Goal: Contribute content

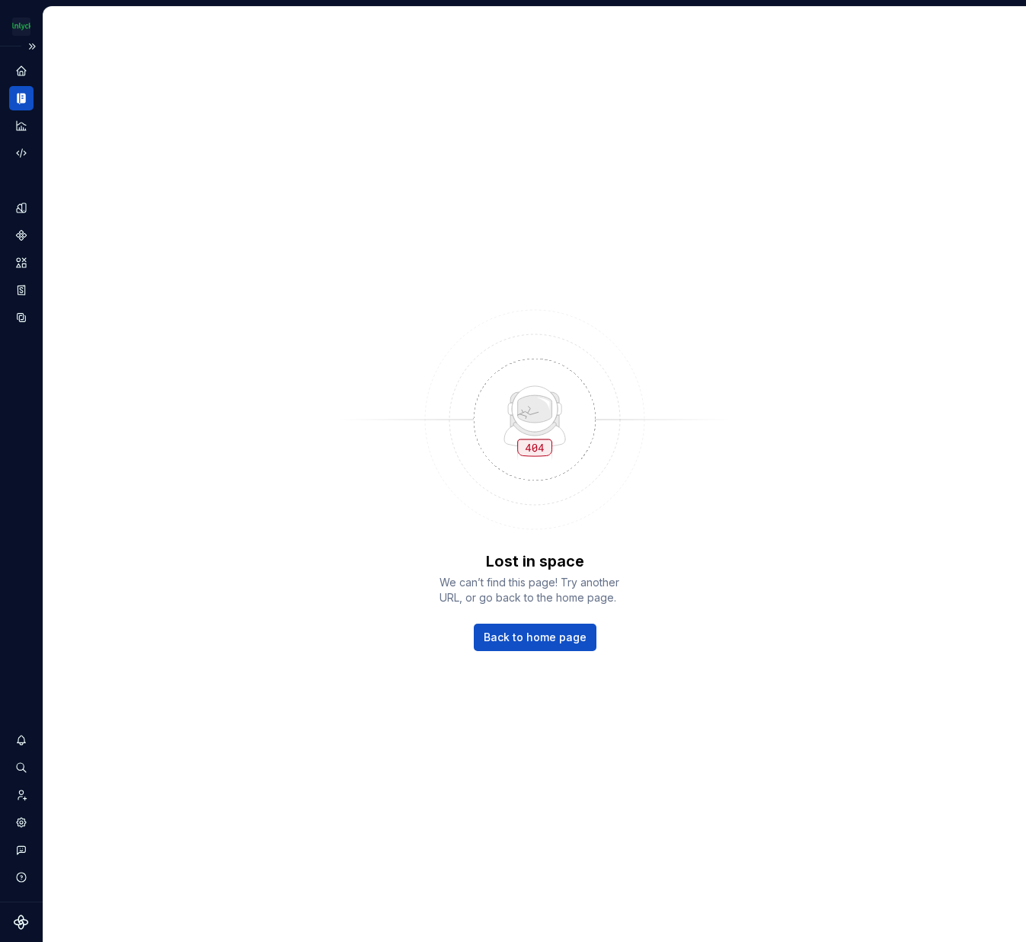
click at [17, 94] on icon "Documentation" at bounding box center [21, 98] width 14 height 14
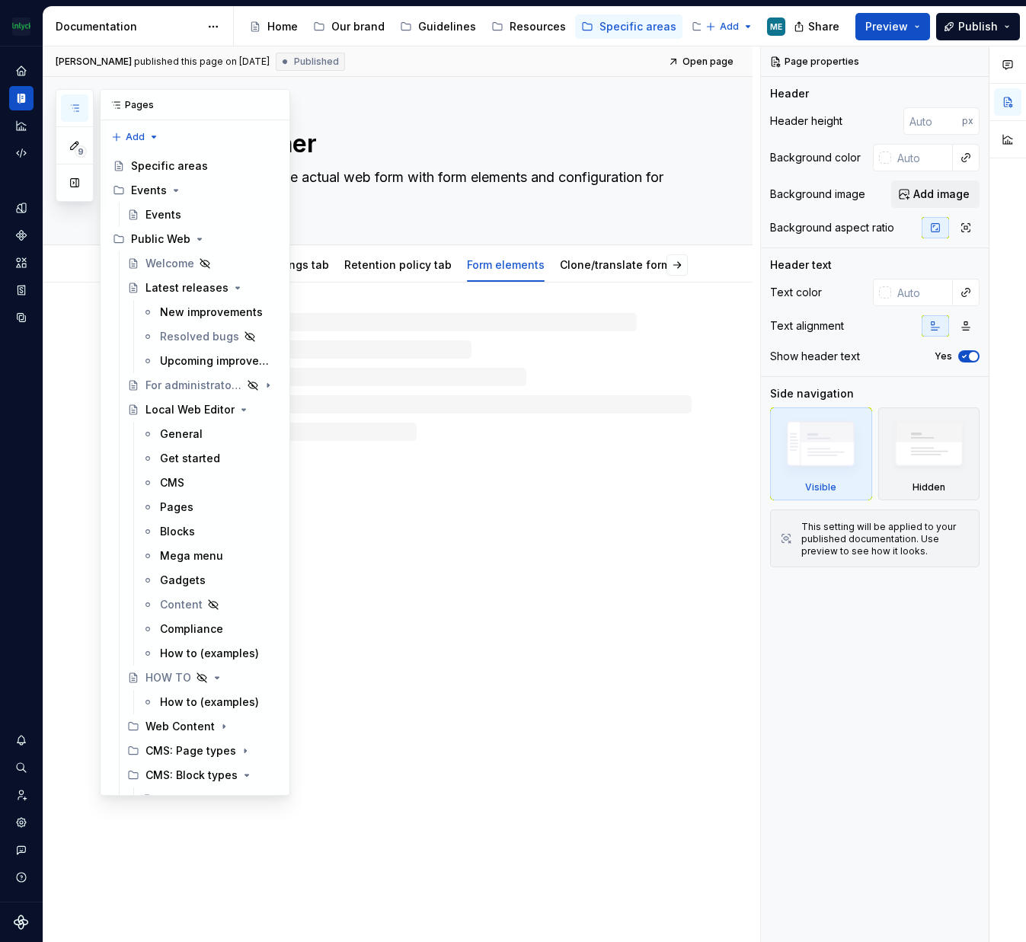
click at [77, 110] on icon "button" at bounding box center [75, 108] width 12 height 12
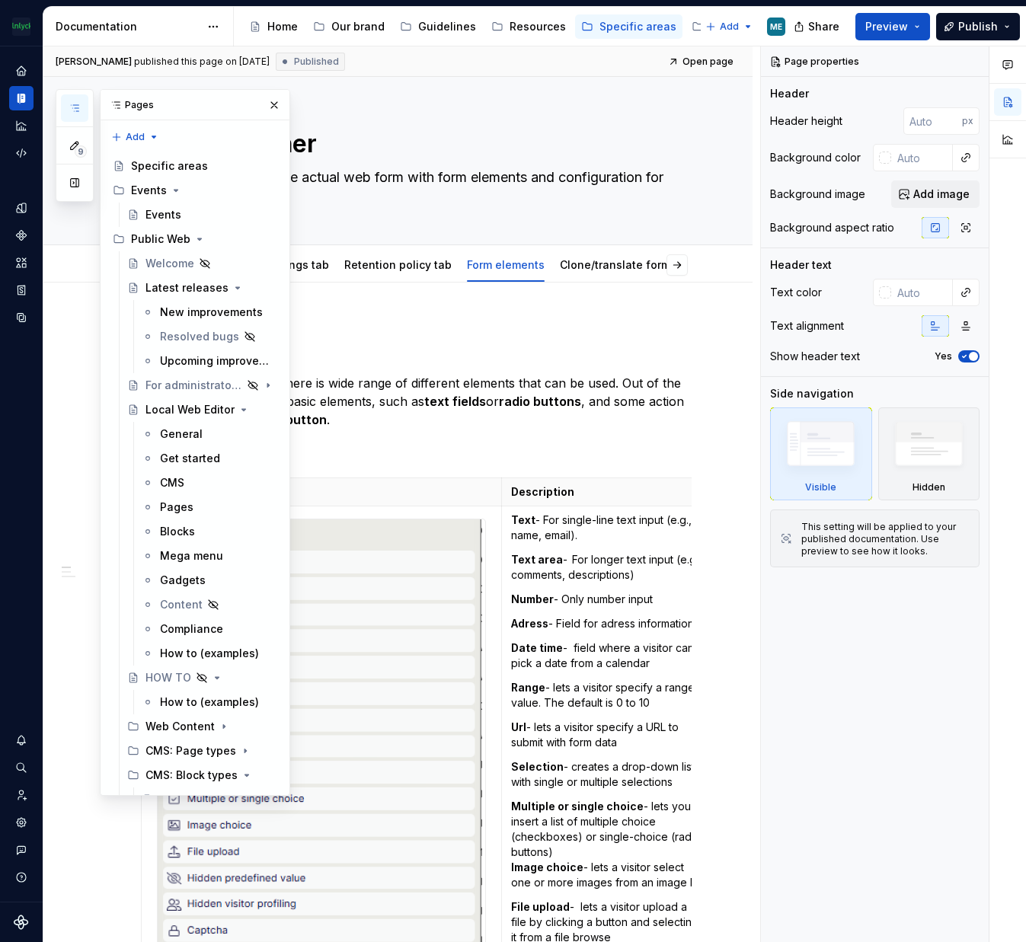
click at [149, 109] on div "Pages" at bounding box center [195, 105] width 189 height 30
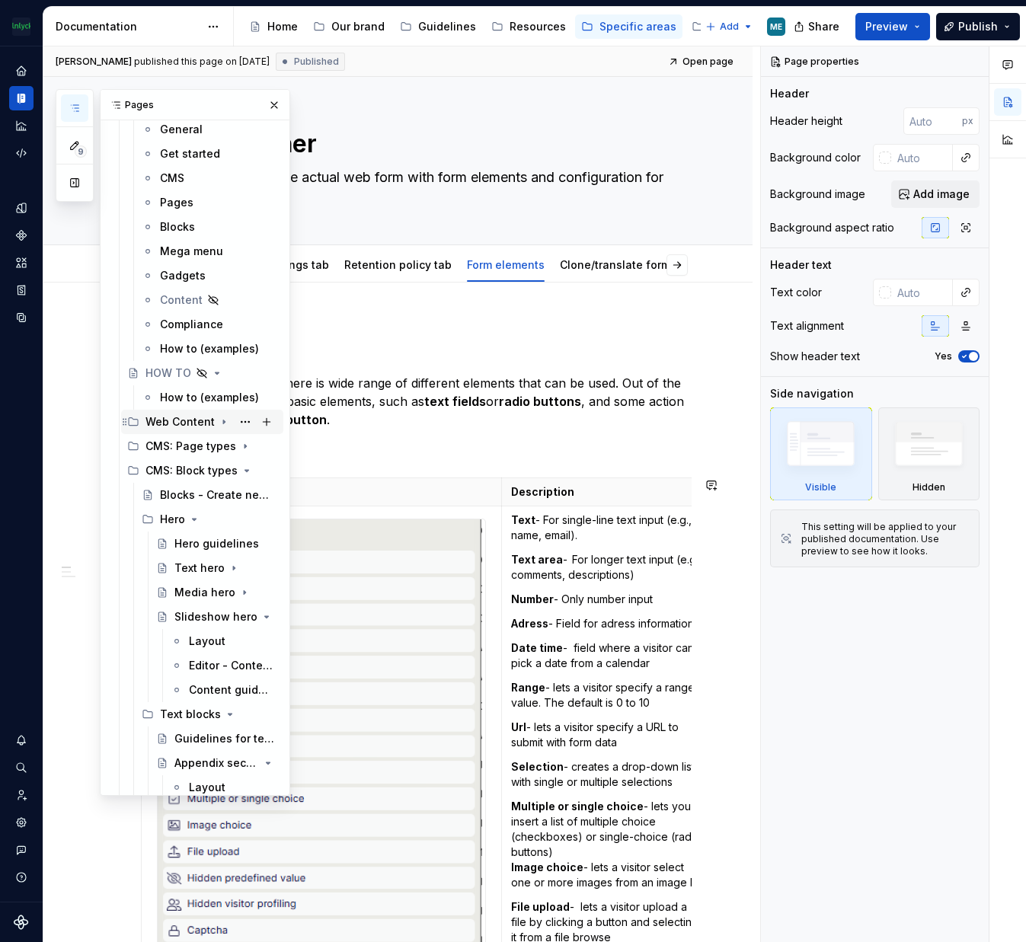
scroll to position [3843, 0]
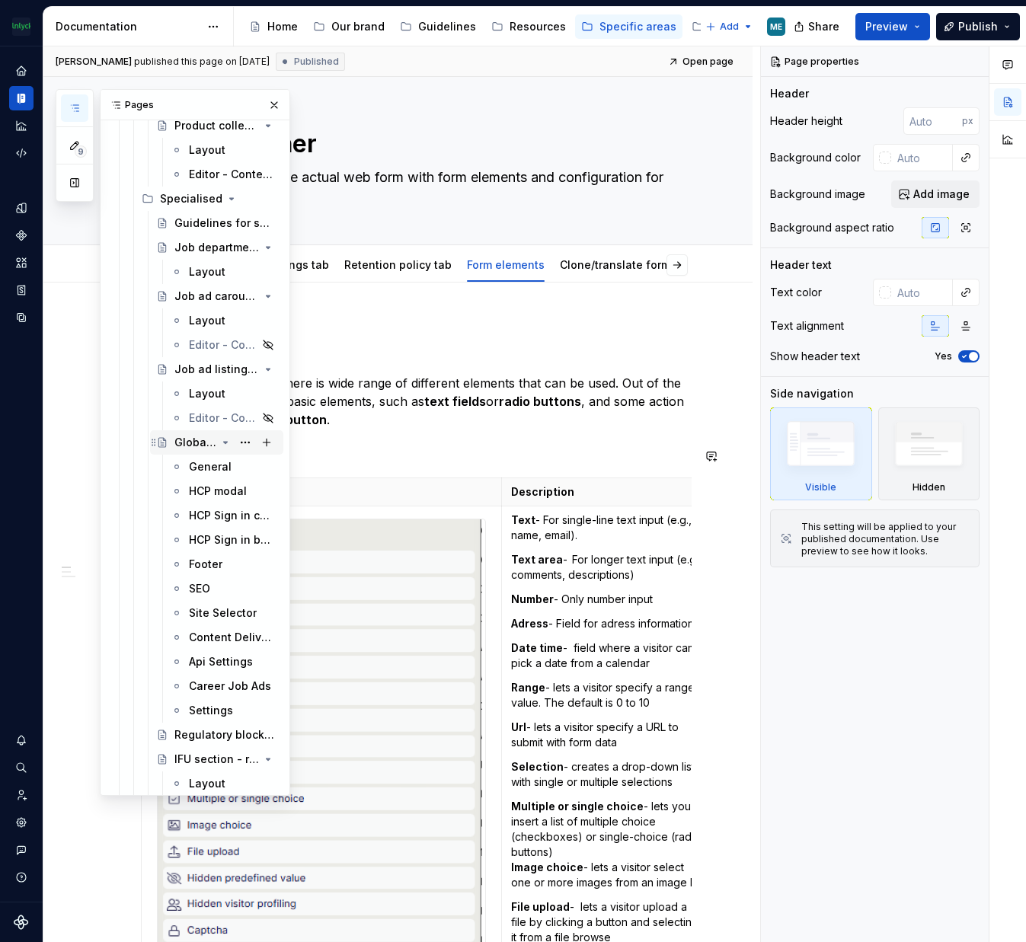
click at [220, 441] on icon "Page tree" at bounding box center [225, 442] width 12 height 12
click at [186, 441] on div "Global settings block" at bounding box center [195, 442] width 42 height 15
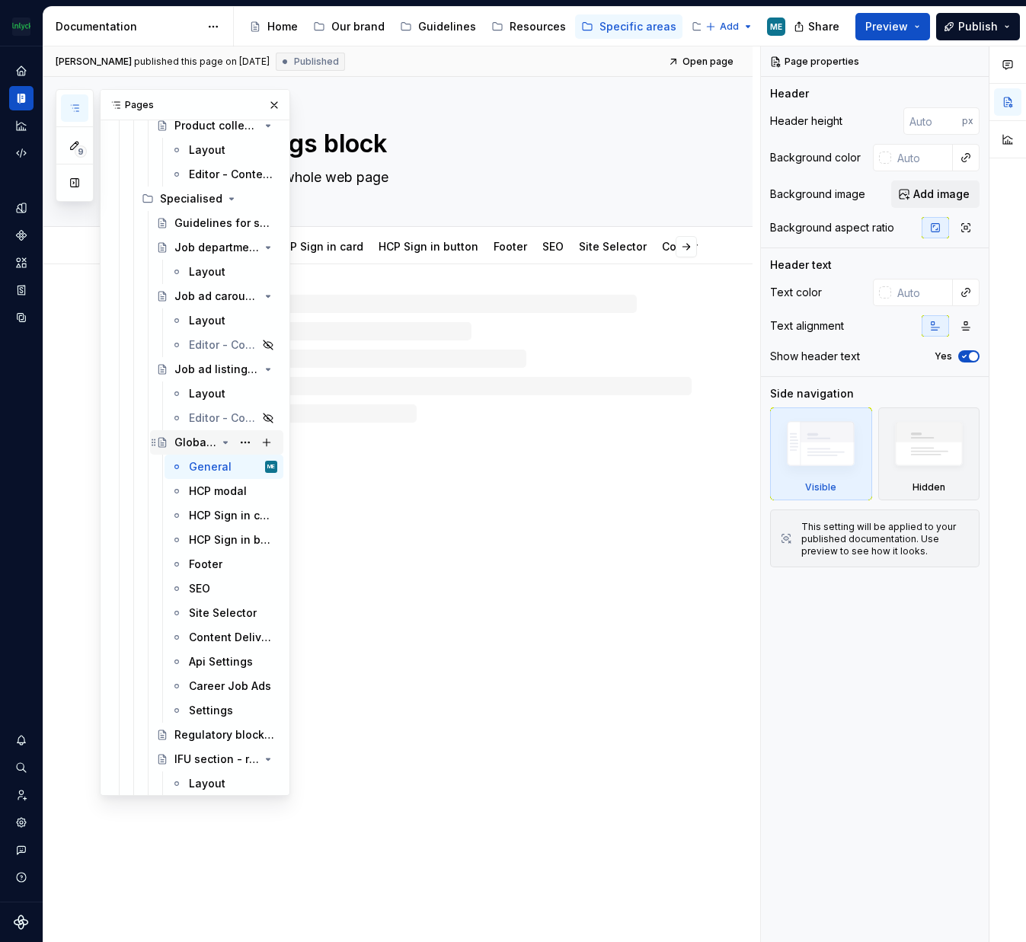
click at [186, 441] on div "Global settings block" at bounding box center [195, 442] width 42 height 15
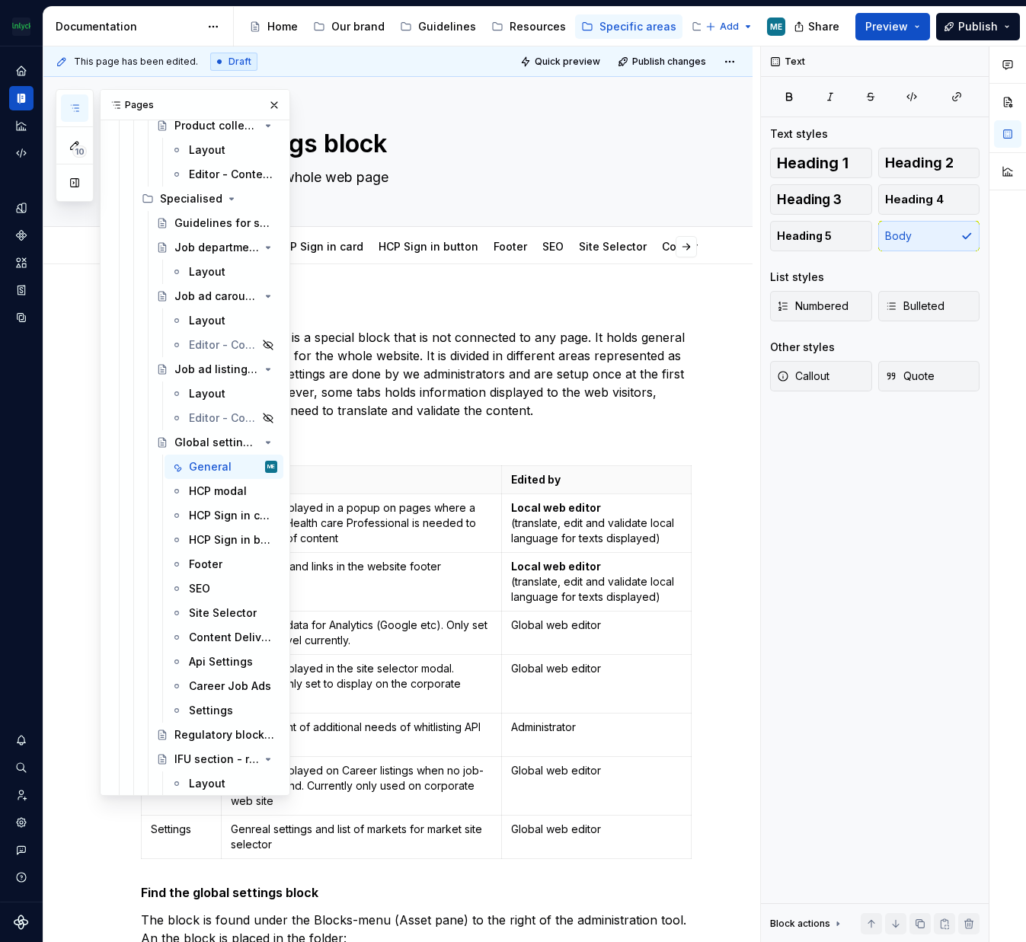
click at [269, 107] on button "button" at bounding box center [274, 104] width 21 height 21
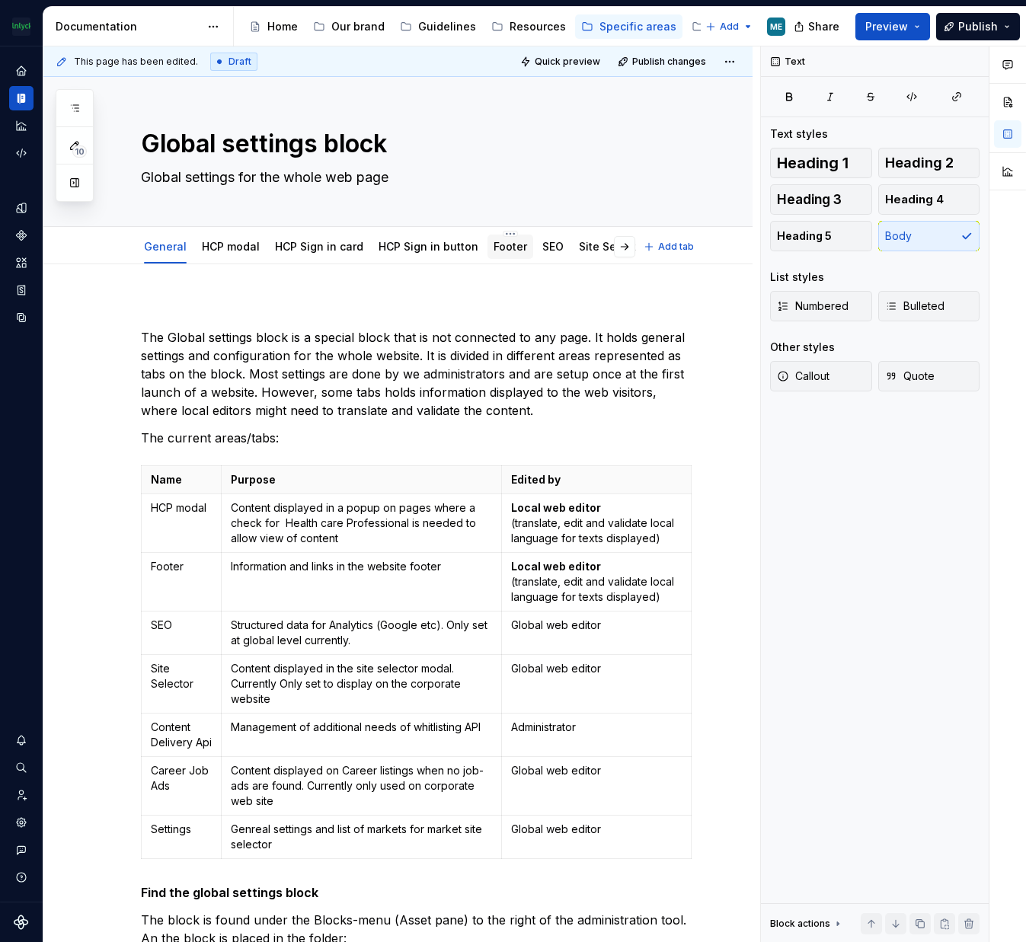
click at [494, 245] on link "Footer" at bounding box center [511, 246] width 34 height 13
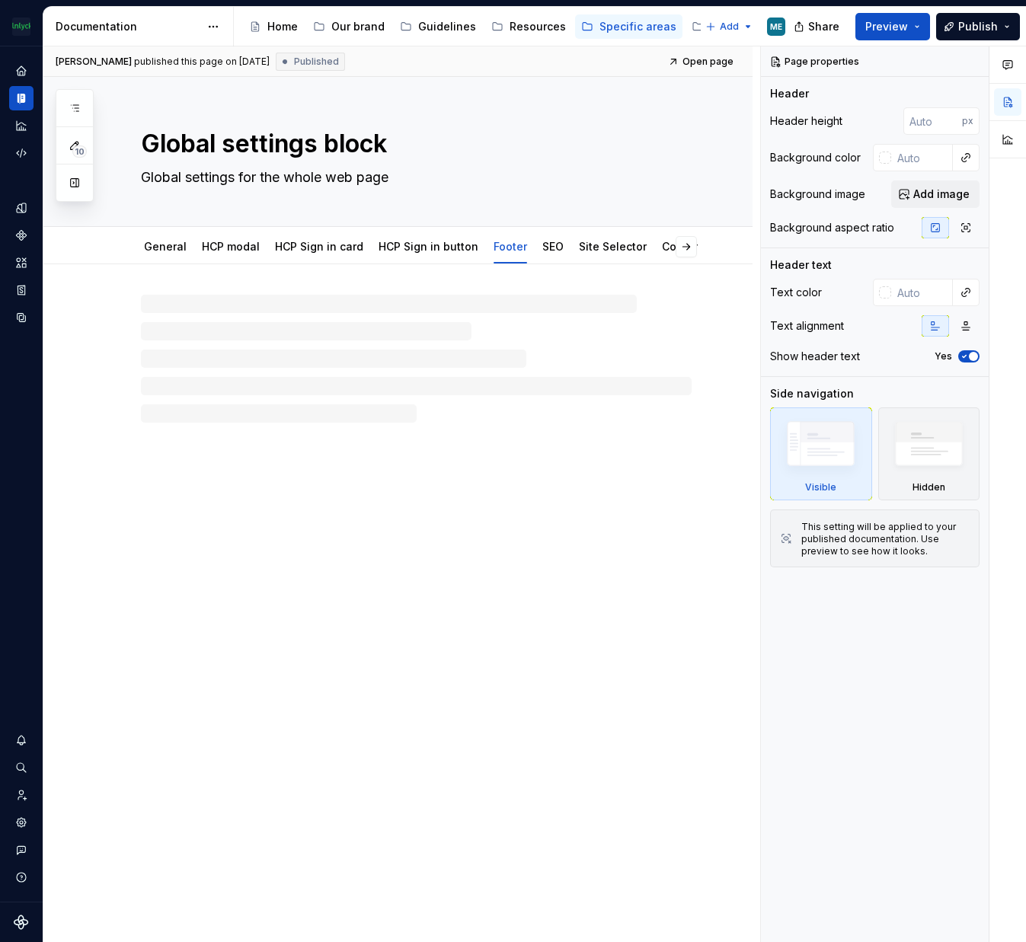
type textarea "*"
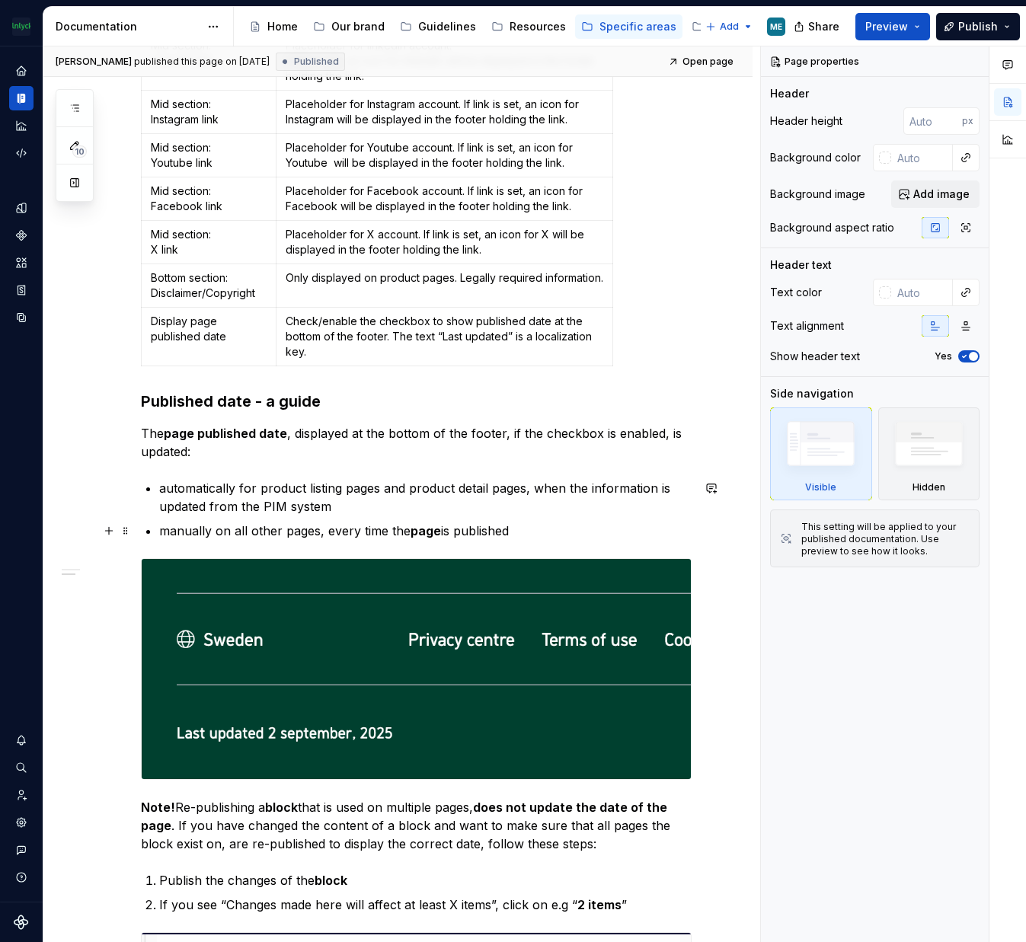
scroll to position [2742, 0]
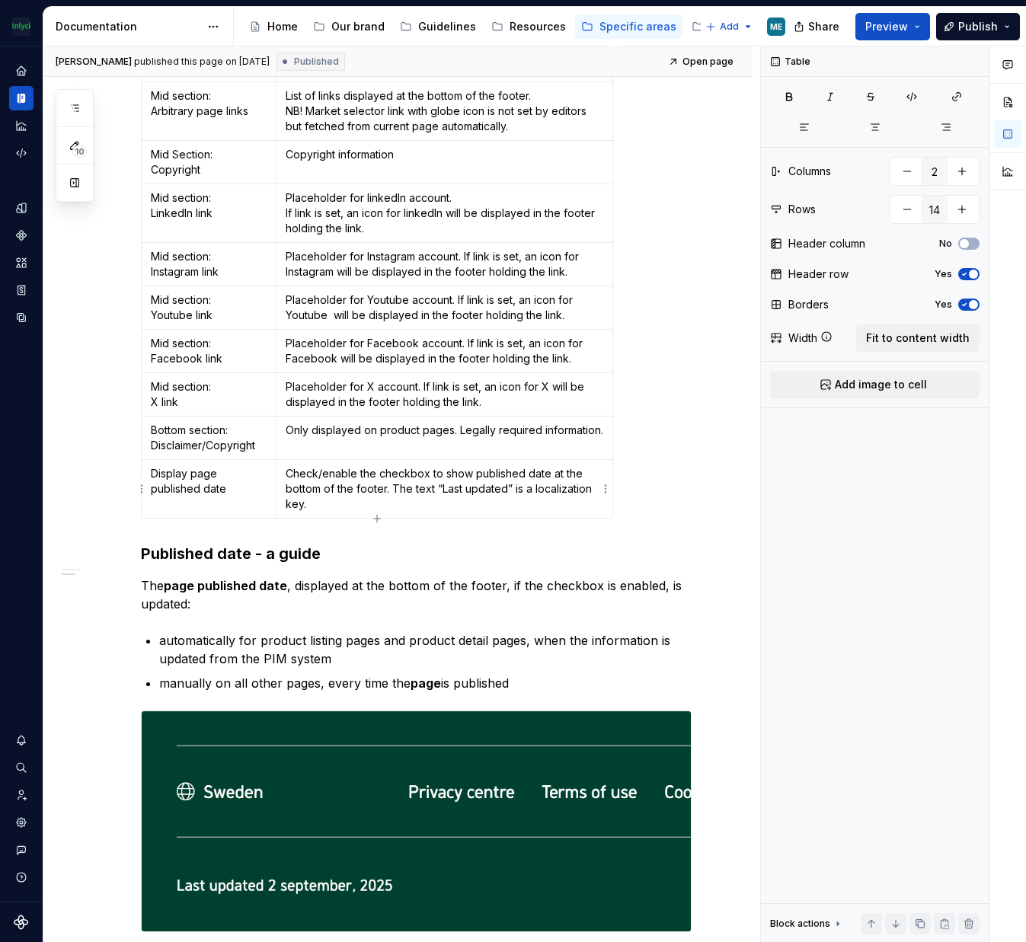
click at [327, 499] on p "Check/enable the checkbox to show published date at the bottom of the footer. T…" at bounding box center [445, 489] width 318 height 46
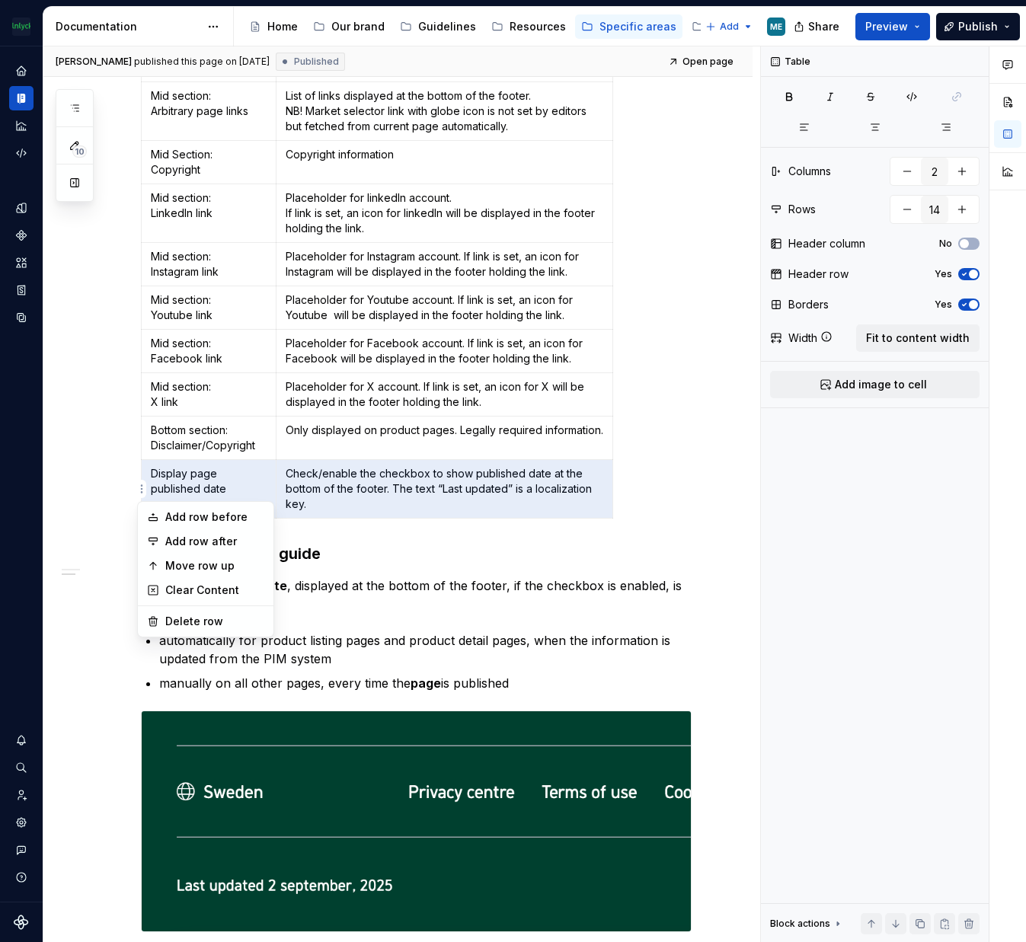
click at [142, 491] on html "The Mölnlycke Experience ME Dataset Eriks brand Documentation Accessibility gui…" at bounding box center [513, 471] width 1026 height 942
click at [235, 538] on div "Add row after" at bounding box center [214, 541] width 99 height 15
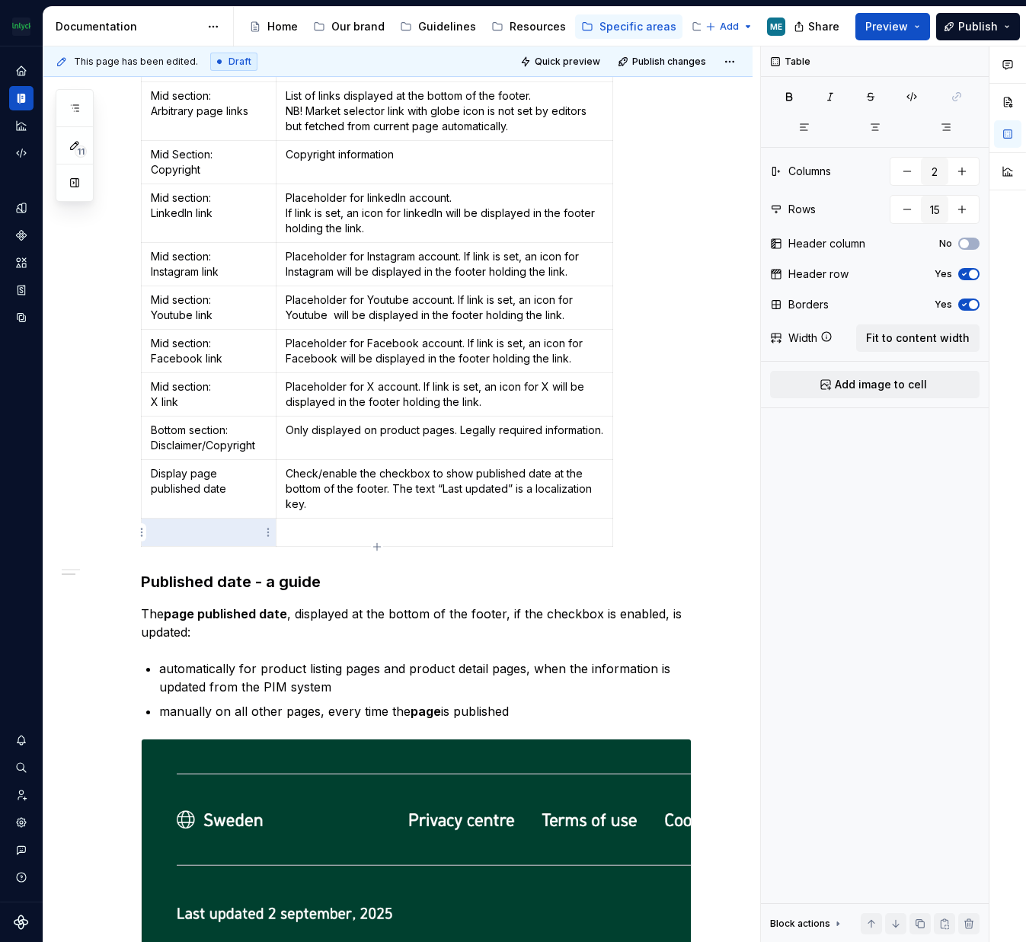
click at [183, 530] on p at bounding box center [209, 532] width 116 height 15
type input "14"
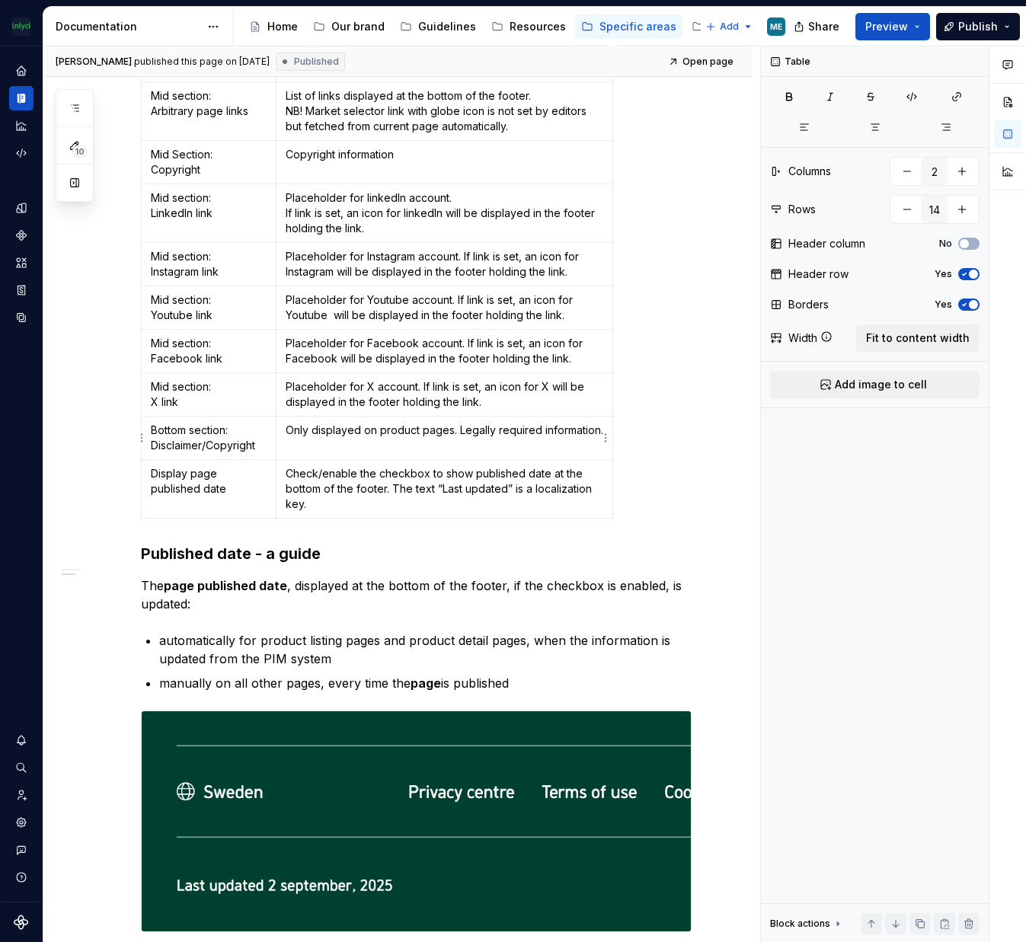
drag, startPoint x: 390, startPoint y: 442, endPoint x: 429, endPoint y: 436, distance: 39.2
click at [390, 442] on td "Only displayed on product pages. Legally required information." at bounding box center [444, 438] width 337 height 43
click at [529, 430] on p "Only displayed on product pages. Legally required information." at bounding box center [445, 430] width 318 height 15
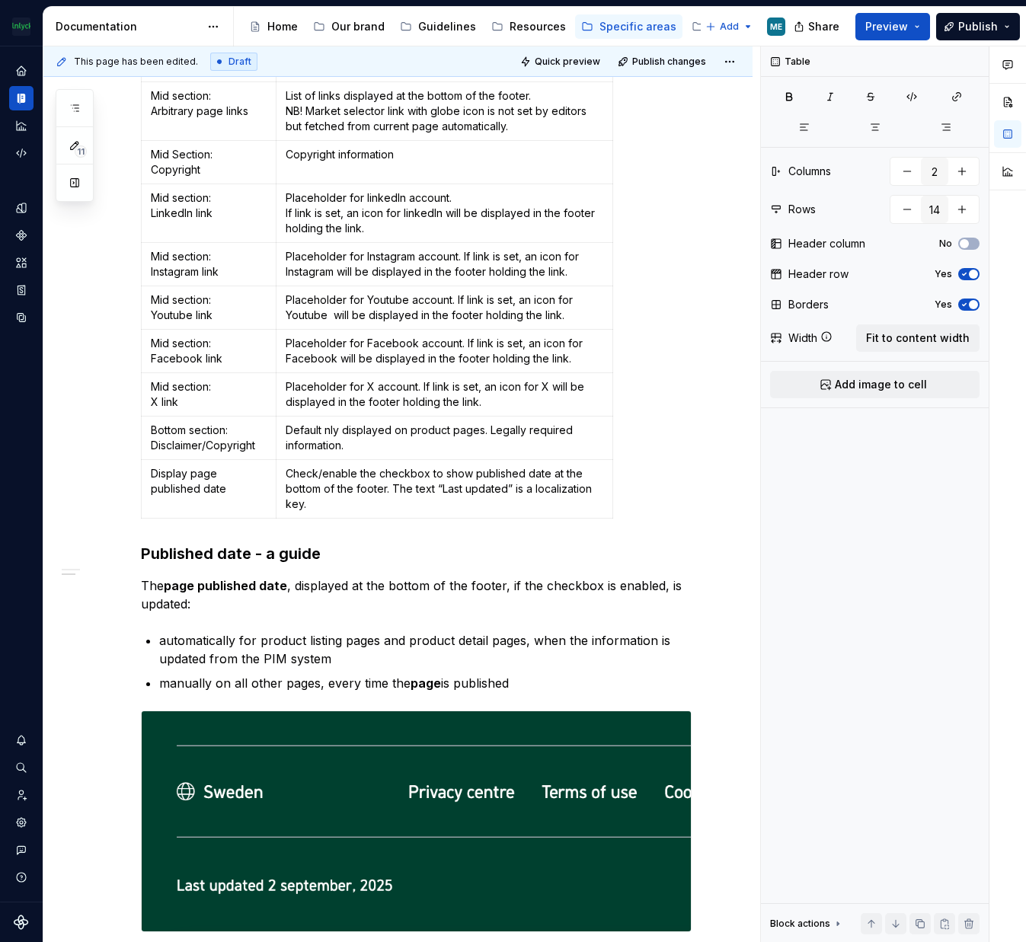
type textarea "*"
click at [645, 458] on div "Field Description Top section: Logo The footer logo, set in global master langu…" at bounding box center [416, 54] width 551 height 942
click at [140, 438] on html "The Mölnlycke Experience ME Dataset Eriks brand Documentation Accessibility gui…" at bounding box center [513, 471] width 1026 height 942
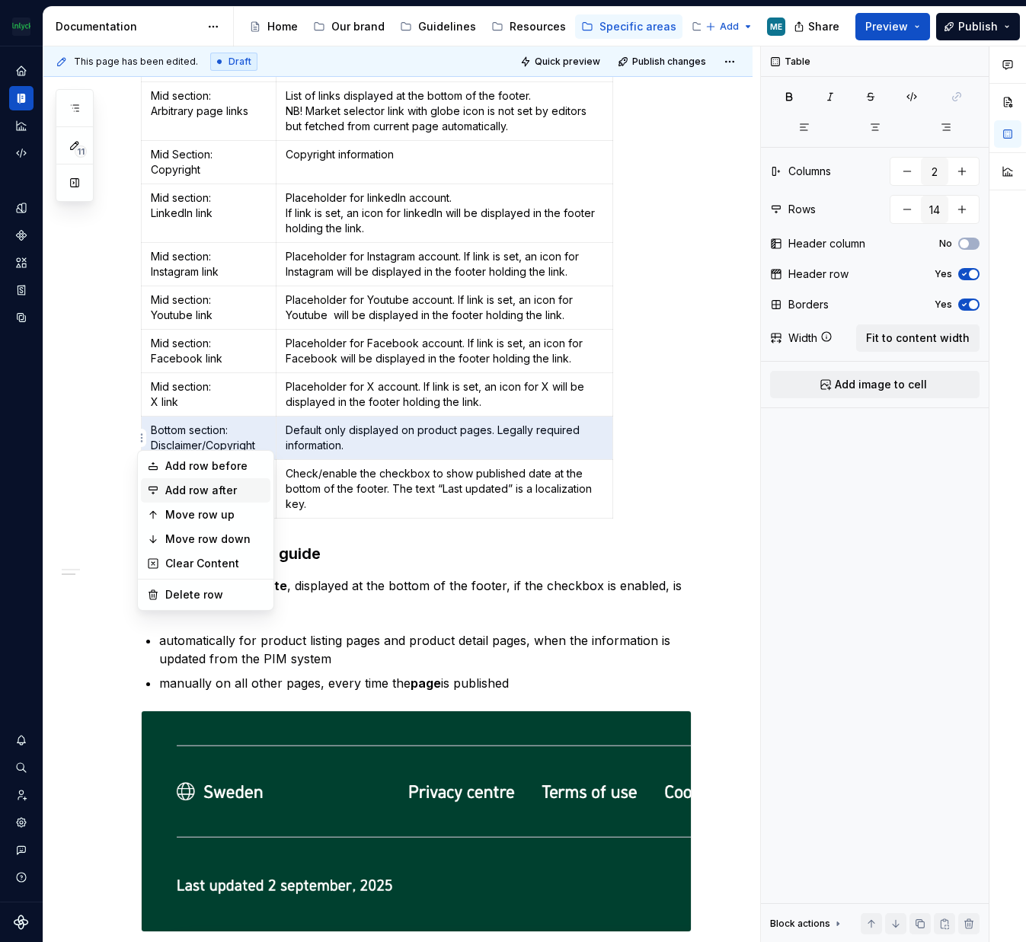
click at [200, 485] on div "Add row after" at bounding box center [214, 490] width 99 height 15
type input "15"
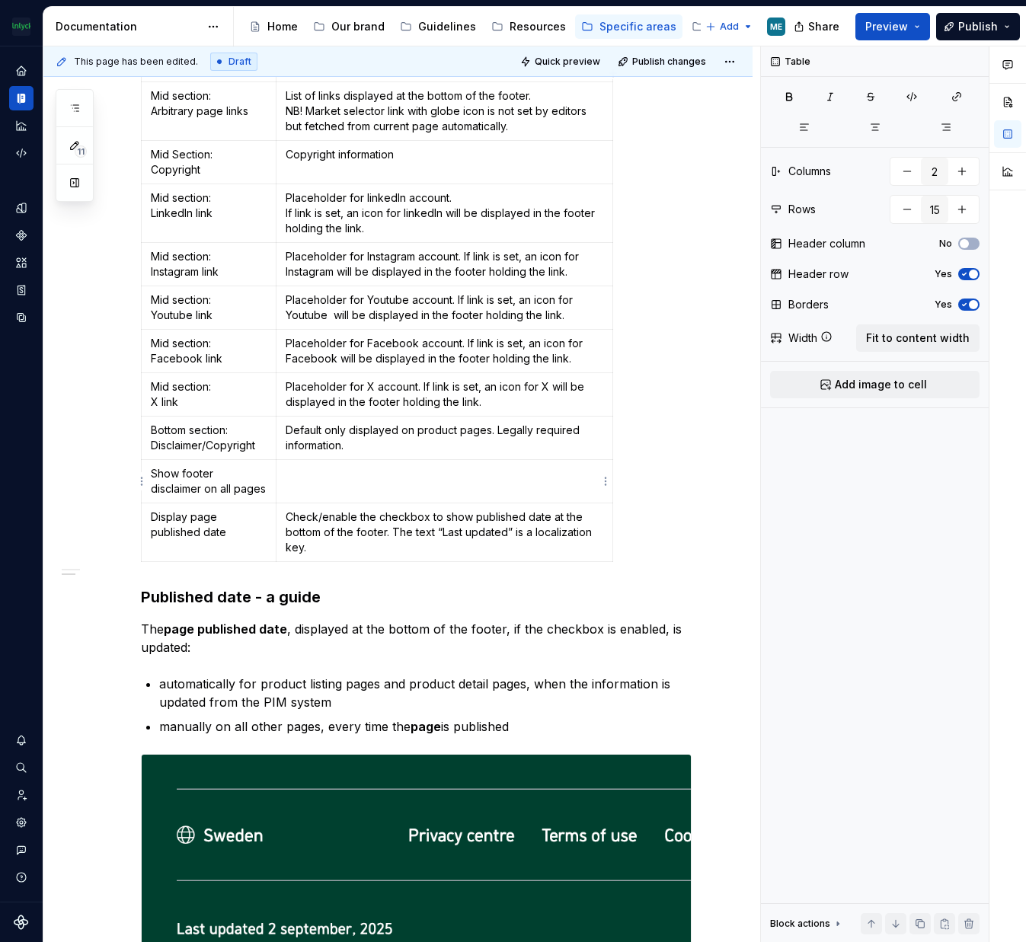
click at [354, 473] on p at bounding box center [445, 473] width 318 height 15
click at [647, 523] on div "Field Description Top section: Logo The footer logo, set in global master langu…" at bounding box center [416, 76] width 551 height 986
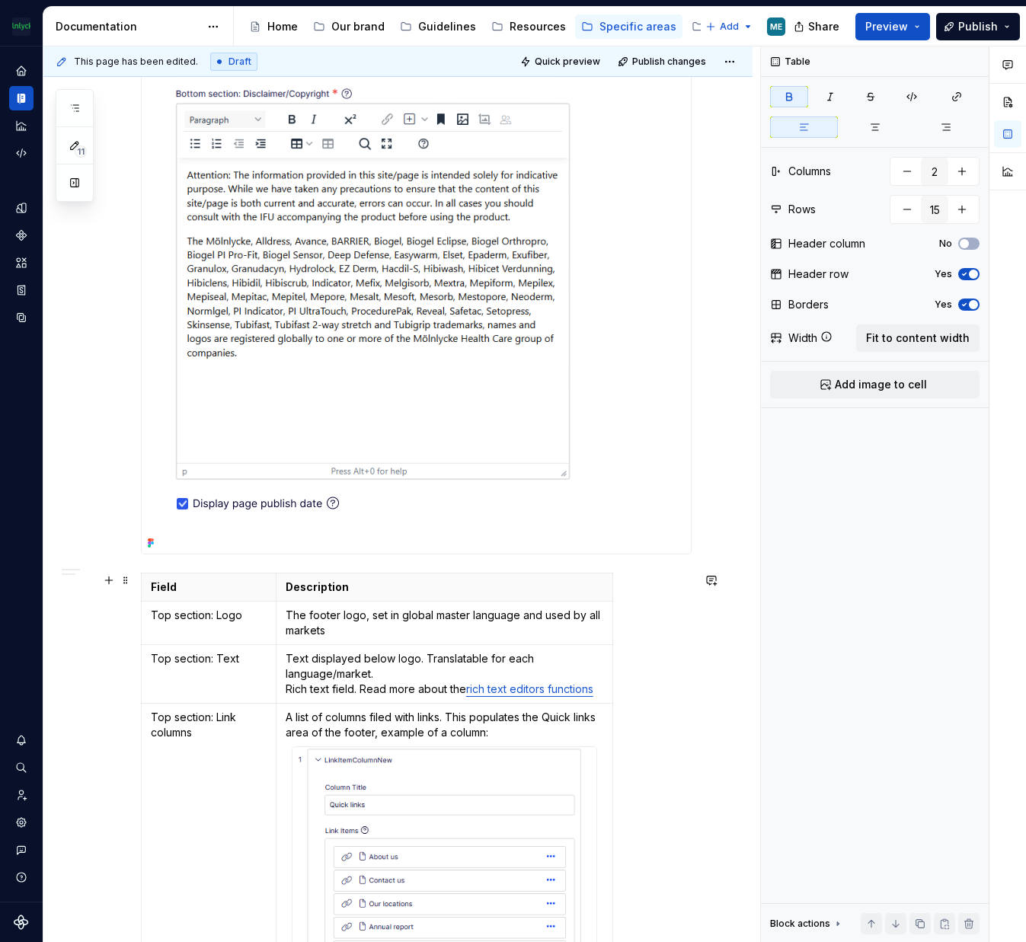
scroll to position [1752, 0]
type textarea "*"
